Goal: Obtain resource: Obtain resource

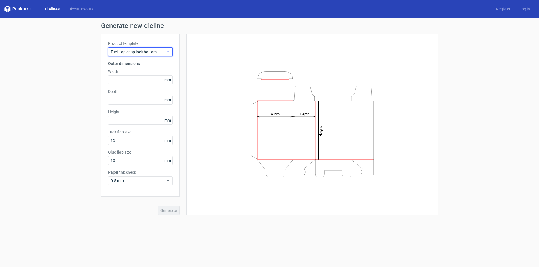
click at [157, 53] on span "Tuck top snap lock bottom" at bounding box center [138, 52] width 55 height 6
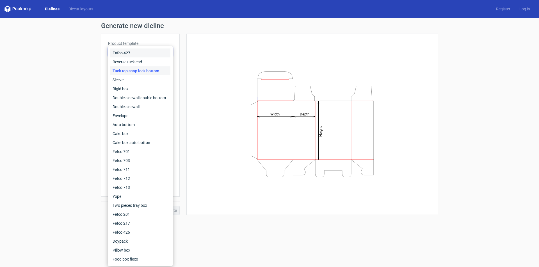
click at [157, 53] on div "Fefco 427" at bounding box center [140, 53] width 60 height 9
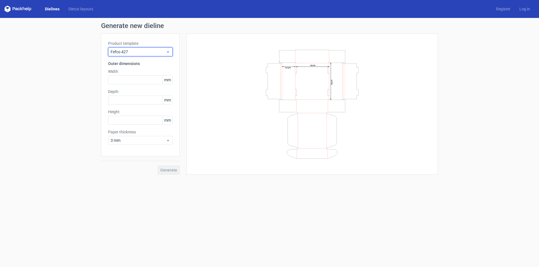
click at [157, 53] on span "Fefco 427" at bounding box center [138, 52] width 55 height 6
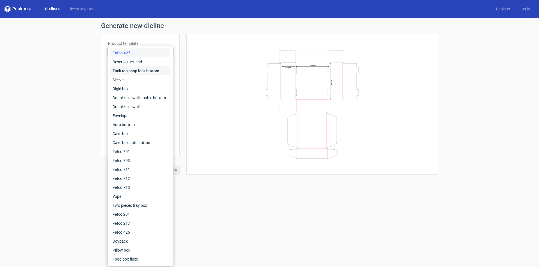
click at [158, 68] on div "Tuck top snap lock bottom" at bounding box center [140, 71] width 60 height 9
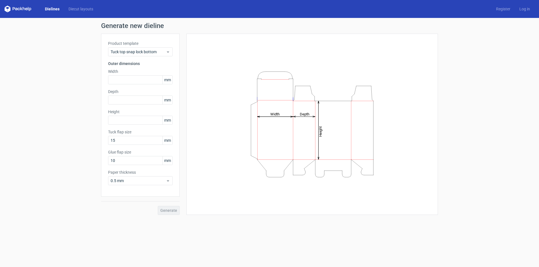
click at [171, 211] on div "Generate" at bounding box center [140, 206] width 79 height 18
click at [144, 82] on input "text" at bounding box center [140, 79] width 65 height 9
type input "110"
click at [148, 99] on input "text" at bounding box center [140, 100] width 65 height 9
type input "55"
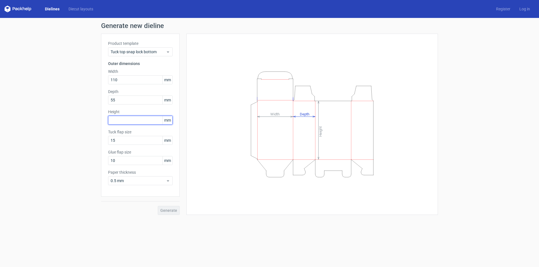
click at [126, 120] on input "text" at bounding box center [140, 120] width 65 height 9
type input "130"
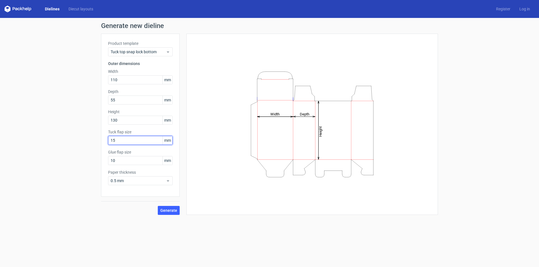
click at [136, 140] on input "15" at bounding box center [140, 140] width 65 height 9
click at [110, 139] on input "15" at bounding box center [140, 140] width 65 height 9
click at [114, 139] on input "15" at bounding box center [140, 140] width 65 height 9
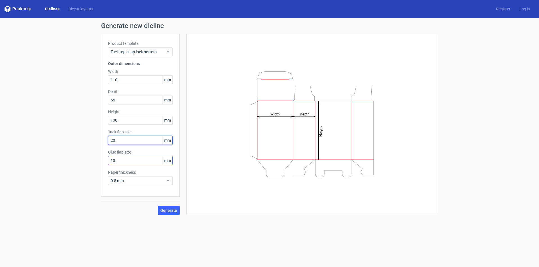
type input "20"
click at [117, 160] on input "10" at bounding box center [140, 160] width 65 height 9
click at [161, 204] on div "Generate" at bounding box center [140, 206] width 79 height 18
click at [167, 212] on span "Generate" at bounding box center [168, 211] width 17 height 4
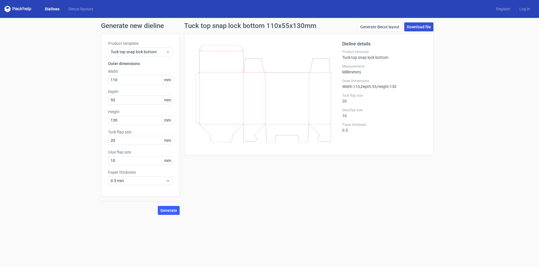
click at [407, 28] on link "Download file" at bounding box center [418, 26] width 29 height 9
click at [390, 27] on link "Generate diecut layout" at bounding box center [380, 26] width 44 height 9
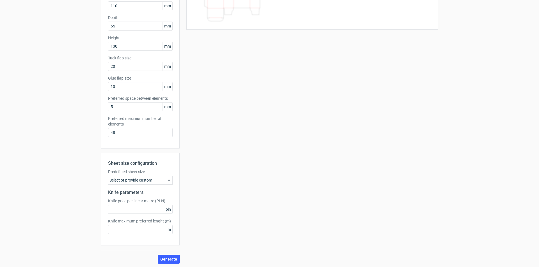
scroll to position [75, 0]
click at [151, 183] on div "Select or provide custom" at bounding box center [140, 179] width 65 height 9
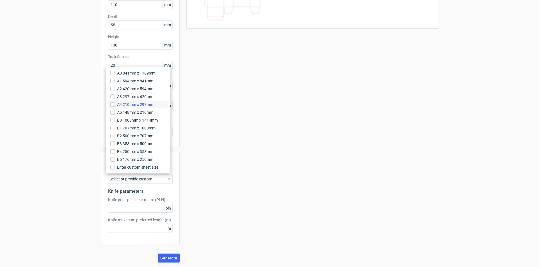
click at [144, 102] on label "A4 210mm x 297mm" at bounding box center [138, 105] width 60 height 8
click at [115, 102] on input "A4 210mm x 297mm" at bounding box center [112, 104] width 4 height 4
click at [144, 209] on input "text" at bounding box center [140, 208] width 65 height 9
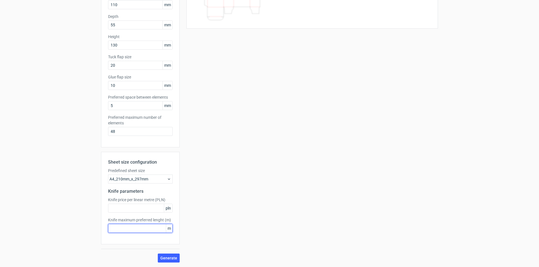
click at [139, 231] on input "text" at bounding box center [140, 228] width 65 height 9
type input "1"
click at [136, 206] on input "text" at bounding box center [140, 208] width 65 height 9
type input "1"
click at [164, 257] on span "Generate" at bounding box center [168, 259] width 17 height 4
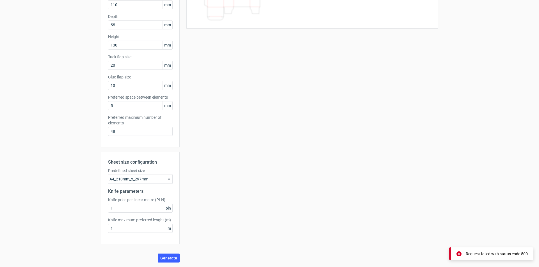
click at [200, 194] on div "Your diecut layouts will be listed here once you generate them Height Depth Wid…" at bounding box center [309, 110] width 258 height 304
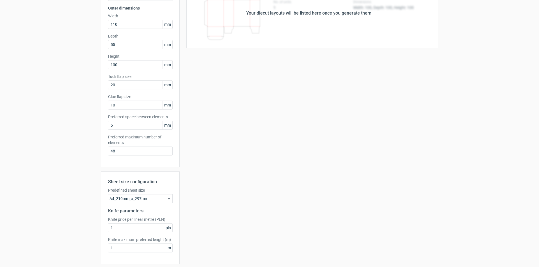
scroll to position [56, 0]
click at [125, 221] on label "Knife price per linear metre (PLN)" at bounding box center [140, 219] width 65 height 6
click at [125, 226] on input "1" at bounding box center [140, 227] width 65 height 9
click at [120, 246] on input "1" at bounding box center [140, 247] width 65 height 9
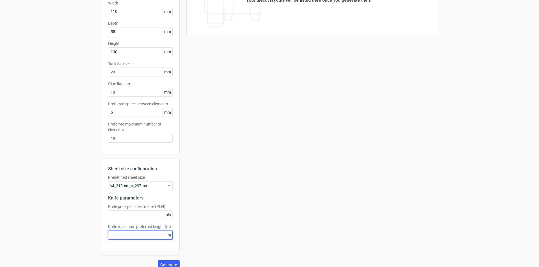
scroll to position [75, 0]
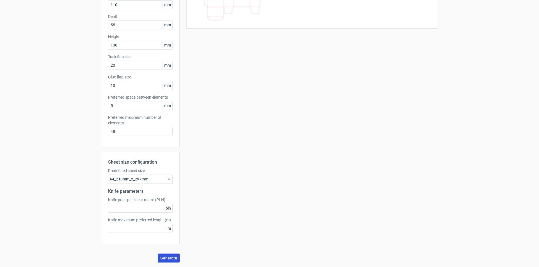
click at [170, 255] on button "Generate" at bounding box center [169, 258] width 22 height 9
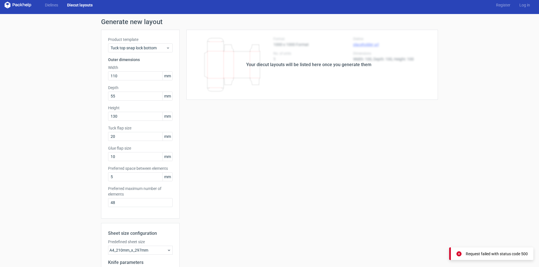
scroll to position [0, 0]
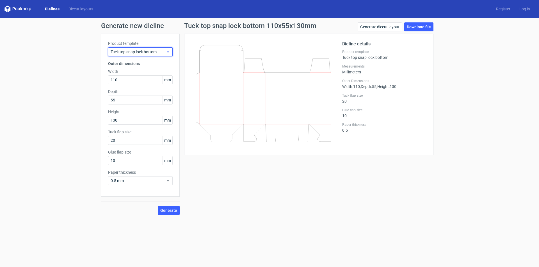
click at [135, 51] on span "Tuck top snap lock bottom" at bounding box center [138, 52] width 55 height 6
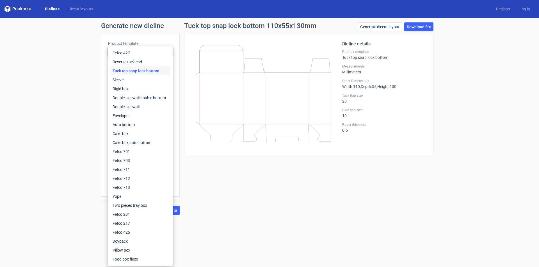
click at [228, 26] on h1 "Tuck top snap lock bottom 110x55x130mm" at bounding box center [250, 25] width 132 height 7
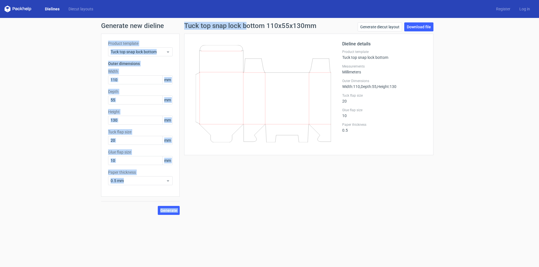
drag, startPoint x: 176, startPoint y: 25, endPoint x: 248, endPoint y: 25, distance: 71.8
click at [248, 25] on div "Generate new dieline Product template Tuck top snap lock bottom Outer dimension…" at bounding box center [269, 118] width 337 height 193
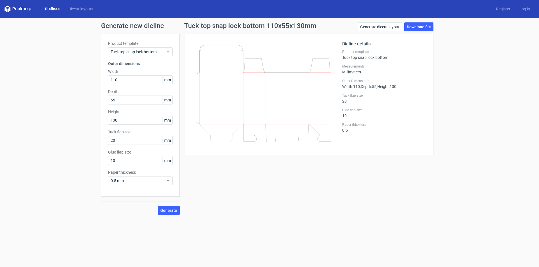
click at [248, 25] on h1 "Tuck top snap lock bottom 110x55x130mm" at bounding box center [250, 25] width 132 height 7
drag, startPoint x: 193, startPoint y: 26, endPoint x: 234, endPoint y: 26, distance: 41.5
click at [264, 26] on h1 "Tuck top snap lock bottom 110x55x130mm" at bounding box center [250, 25] width 132 height 7
drag, startPoint x: 184, startPoint y: 25, endPoint x: 263, endPoint y: 27, distance: 78.9
click at [263, 27] on h1 "Tuck top snap lock bottom 110x55x130mm" at bounding box center [250, 25] width 132 height 7
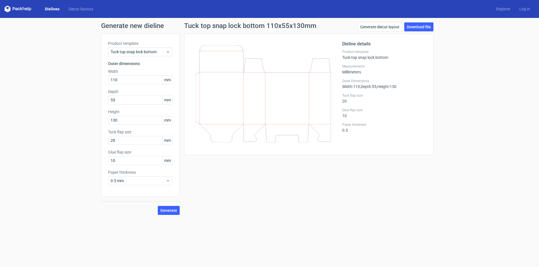
click at [141, 146] on div "Product template Tuck top snap lock bottom Outer dimensions Width 110 mm Depth …" at bounding box center [140, 115] width 79 height 163
click at [141, 145] on input "20" at bounding box center [140, 140] width 65 height 9
type input "17"
click at [160, 214] on button "Generate" at bounding box center [169, 210] width 22 height 9
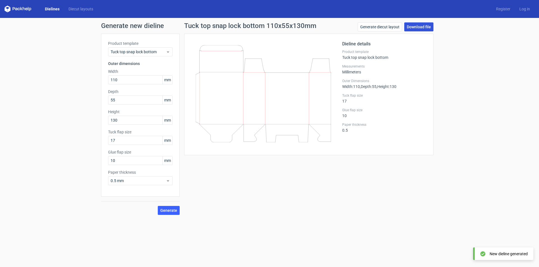
click at [407, 29] on link "Download file" at bounding box center [418, 26] width 29 height 9
click at [480, 92] on div "Generate new dieline Product template Tuck top snap lock bottom Outer dimension…" at bounding box center [269, 119] width 539 height 202
